Goal: Task Accomplishment & Management: Use online tool/utility

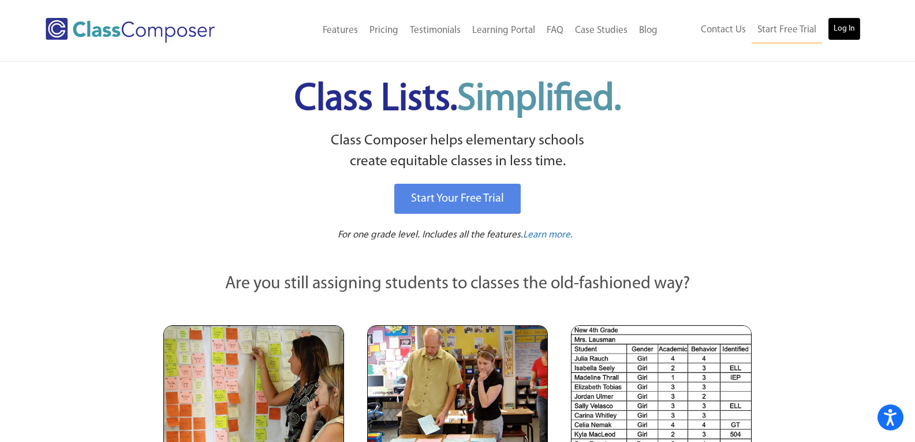
click at [847, 22] on link "Log In" at bounding box center [844, 28] width 33 height 23
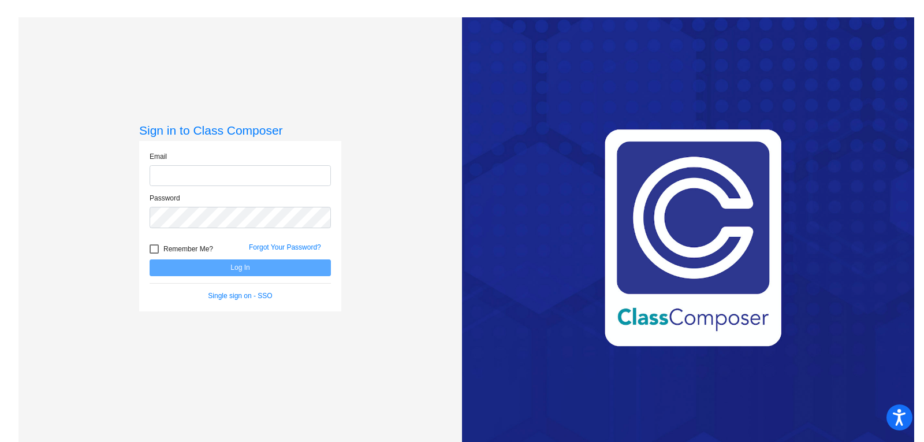
type input "[PERSON_NAME][EMAIL_ADDRESS][DOMAIN_NAME]"
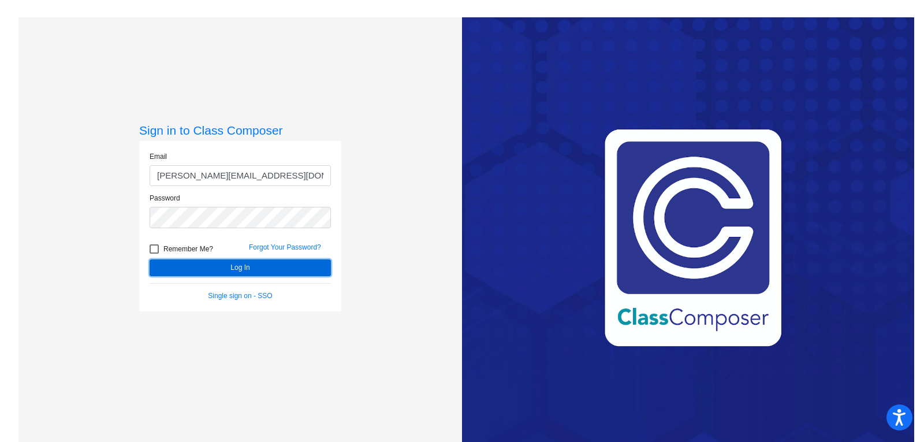
click at [223, 263] on button "Log In" at bounding box center [240, 267] width 181 height 17
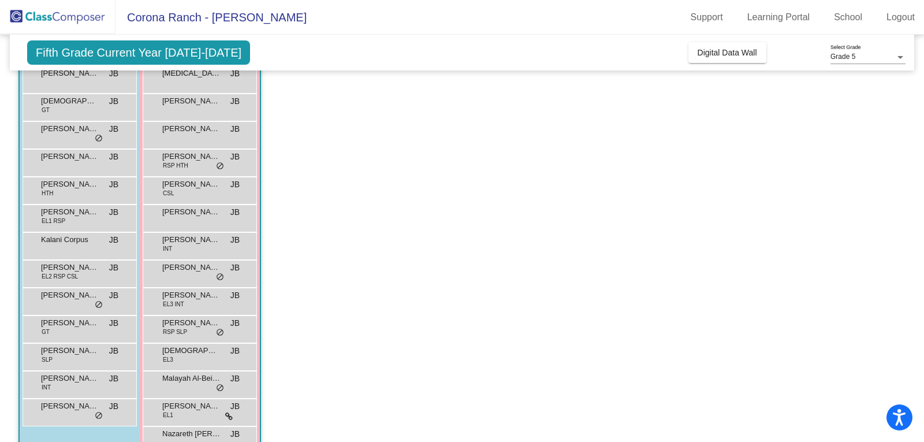
scroll to position [173, 0]
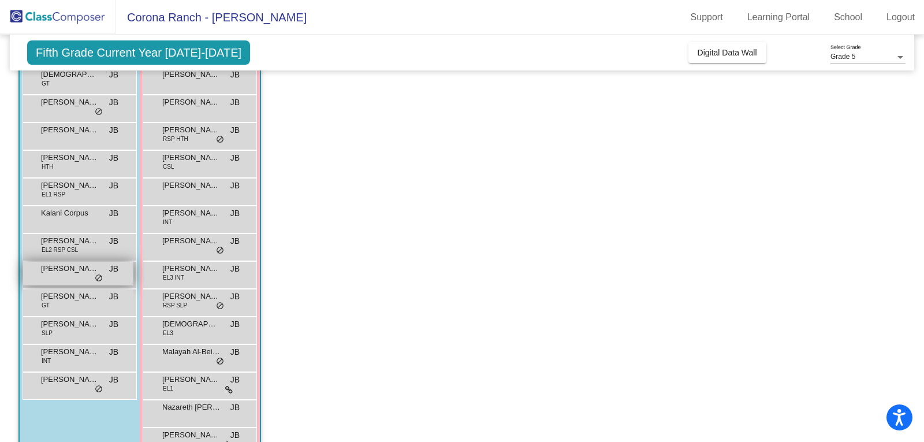
click at [76, 270] on span "[PERSON_NAME]" at bounding box center [70, 269] width 58 height 12
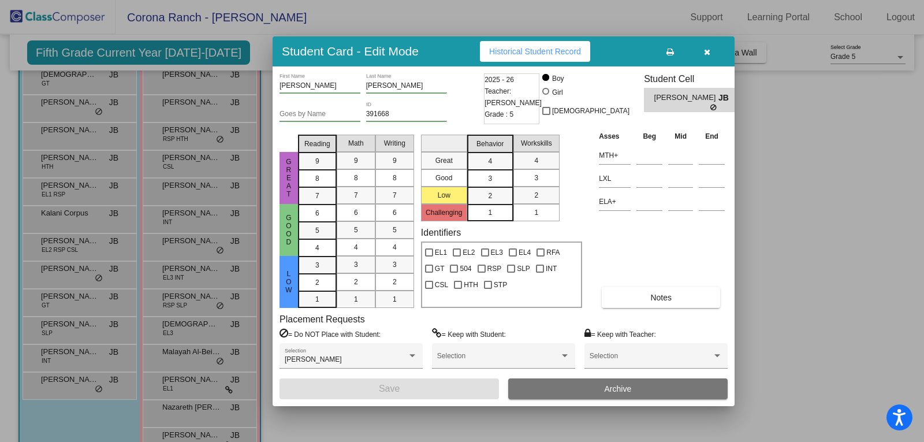
click at [537, 57] on button "Historical Student Record" at bounding box center [535, 51] width 110 height 21
